Goal: Use online tool/utility

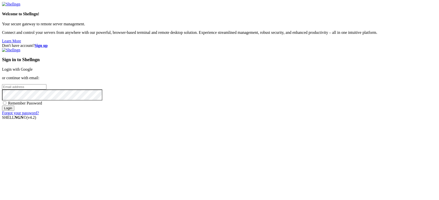
click at [33, 69] on link "Login with Google" at bounding box center [17, 69] width 31 height 4
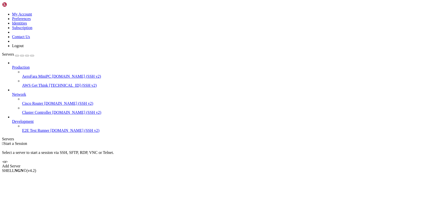
click at [52, 74] on span "[DOMAIN_NAME] (SSH v2)" at bounding box center [76, 76] width 49 height 4
click at [34, 74] on span "AeroFara MiniPC" at bounding box center [36, 76] width 29 height 4
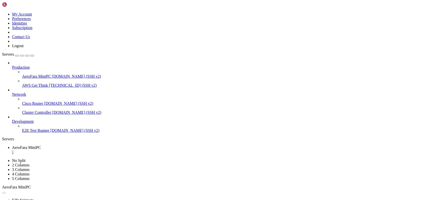
drag, startPoint x: 4, startPoint y: 325, endPoint x: 36, endPoint y: 332, distance: 32.6
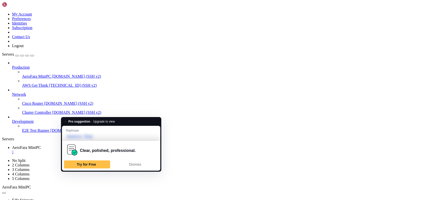
drag, startPoint x: 132, startPoint y: 357, endPoint x: 4, endPoint y: 327, distance: 130.9
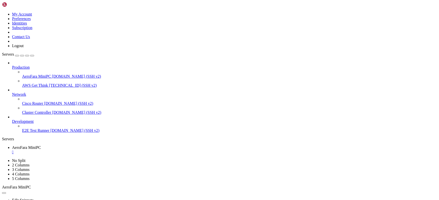
copy div "Step 107 - Before BALANCE: 501.914 Step 109 - Get the wait time (109)... Step 1…"
